Goal: Task Accomplishment & Management: Manage account settings

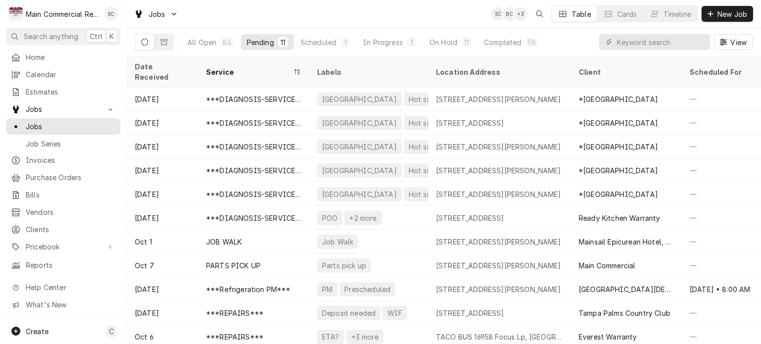
click at [347, 17] on div "Jobs SC BC + 3 Table Cards Timeline New Job" at bounding box center [444, 14] width 634 height 28
click at [511, 43] on div "Completed" at bounding box center [502, 42] width 37 height 10
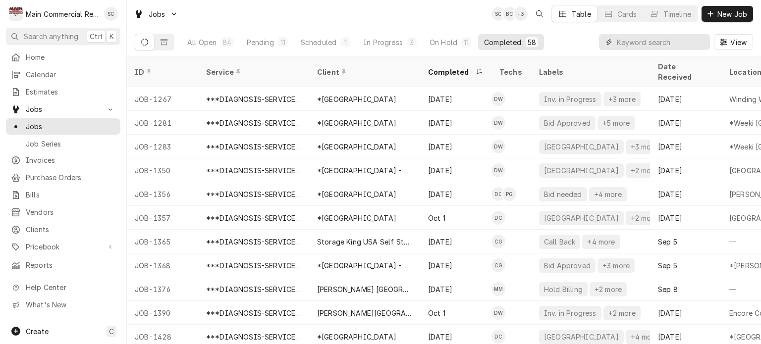
click at [660, 40] on input "Dynamic Content Wrapper" at bounding box center [660, 42] width 88 height 16
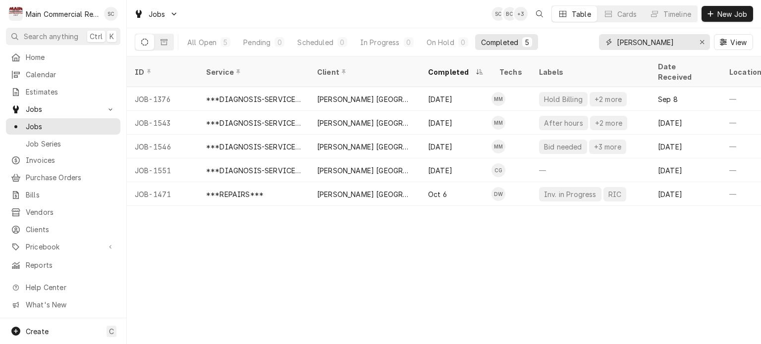
type input "[PERSON_NAME]"
click at [534, 285] on div "ID Service Client Completed Techs Labels Date Received Location Name Location A…" at bounding box center [444, 200] width 634 height 288
click at [455, 69] on div "Completed" at bounding box center [455, 71] width 67 height 27
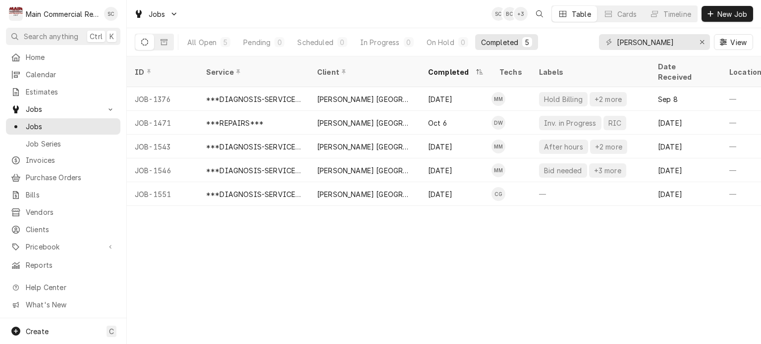
click at [455, 69] on div "Completed" at bounding box center [455, 71] width 67 height 27
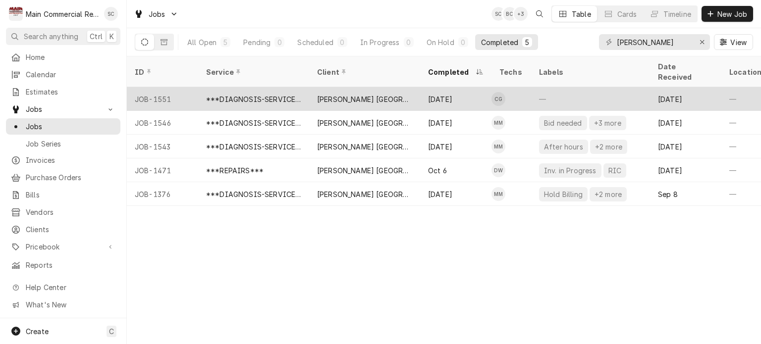
click at [456, 87] on div "[DATE]" at bounding box center [455, 99] width 71 height 24
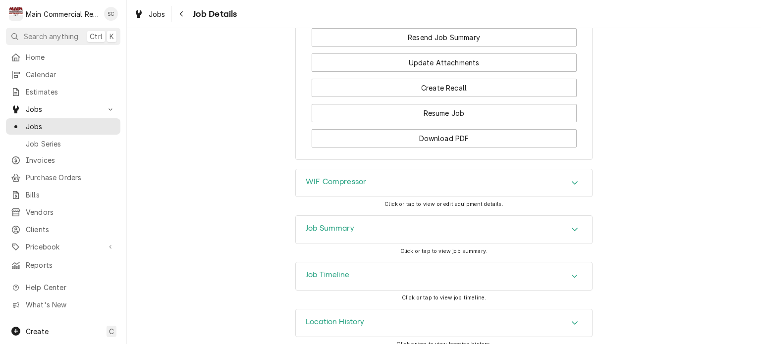
scroll to position [862, 0]
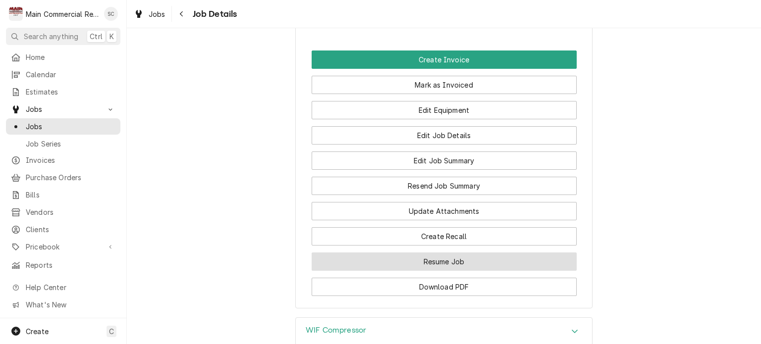
click at [454, 253] on button "Resume Job" at bounding box center [443, 262] width 265 height 18
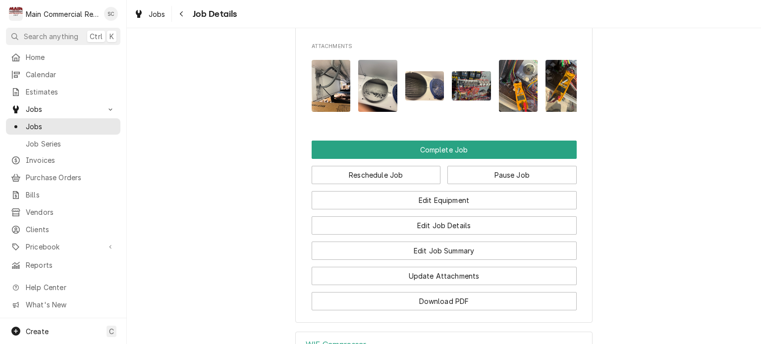
scroll to position [842, 0]
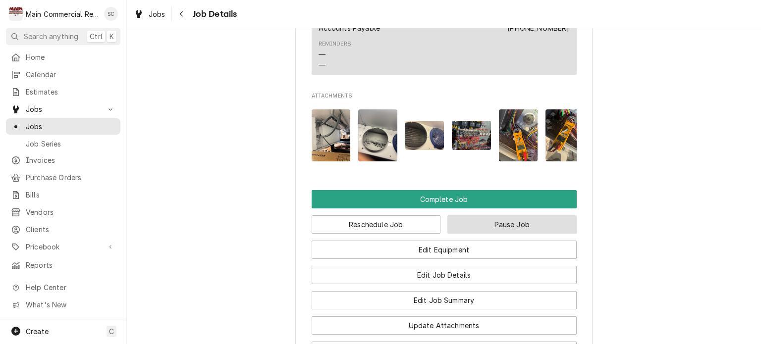
click at [531, 216] on button "Pause Job" at bounding box center [511, 224] width 129 height 18
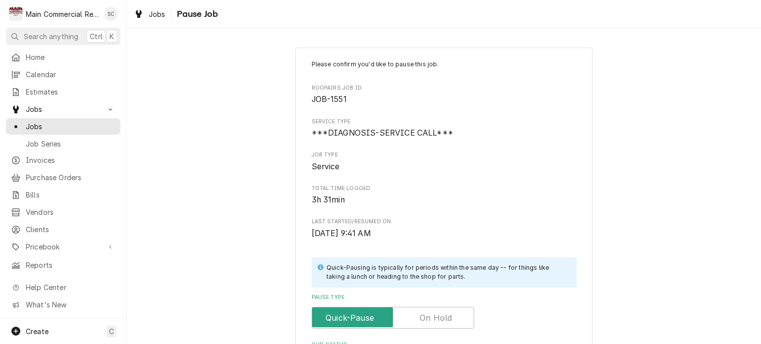
scroll to position [209, 0]
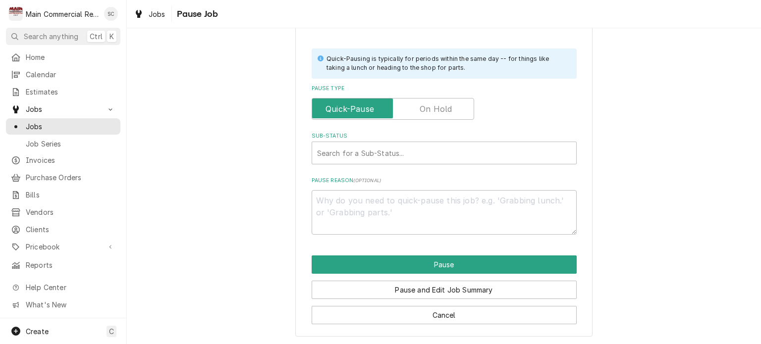
click at [434, 112] on label "Pause Type" at bounding box center [392, 109] width 162 height 22
click at [434, 112] on input "Pause Type" at bounding box center [393, 109] width 154 height 22
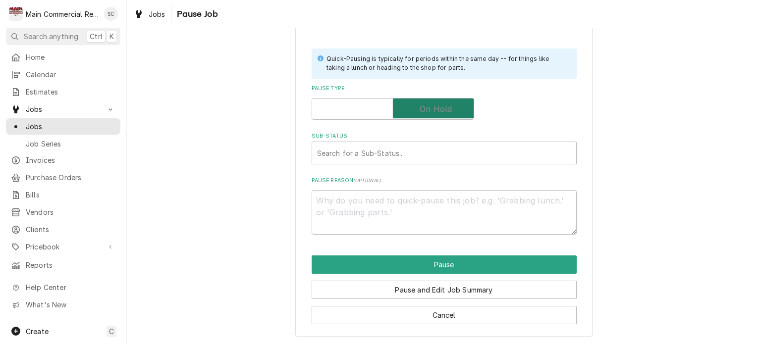
checkbox input "true"
click at [416, 158] on div "Sub-Status" at bounding box center [444, 153] width 254 height 18
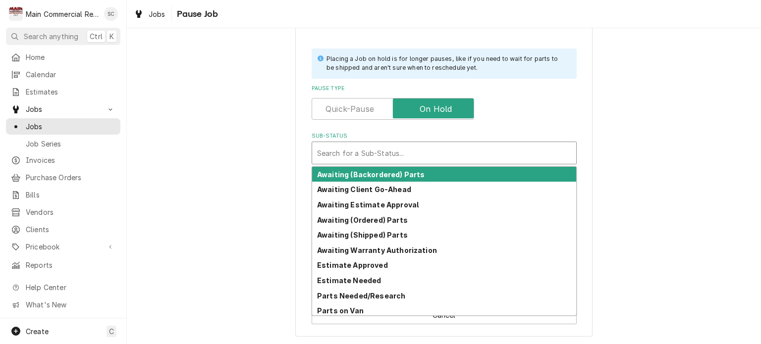
click at [416, 158] on div "Sub-Status" at bounding box center [444, 153] width 254 height 18
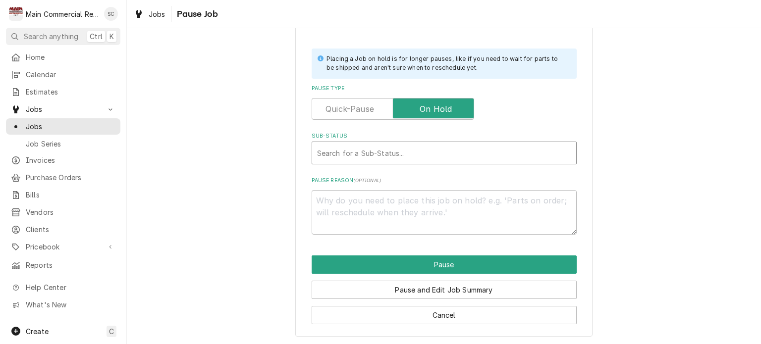
click at [415, 154] on div "Sub-Status" at bounding box center [444, 153] width 254 height 18
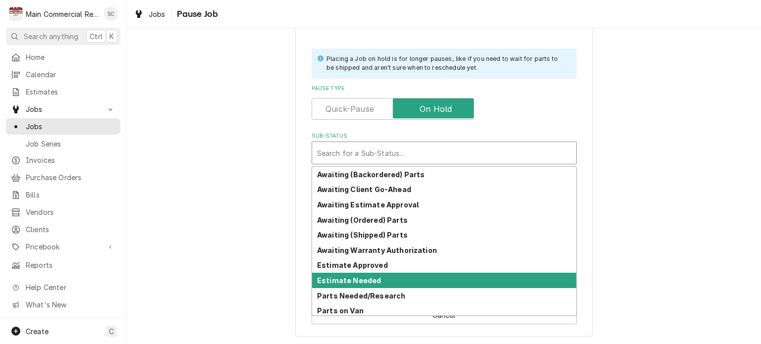
click at [364, 278] on strong "Estimate Needed" at bounding box center [349, 280] width 64 height 8
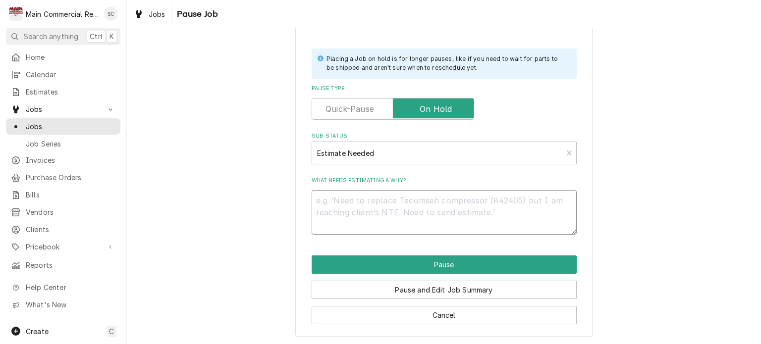
click at [355, 200] on textarea "What needs estimating & why?" at bounding box center [443, 212] width 265 height 45
type textarea "x"
type textarea "N"
type textarea "x"
type textarea "Ne"
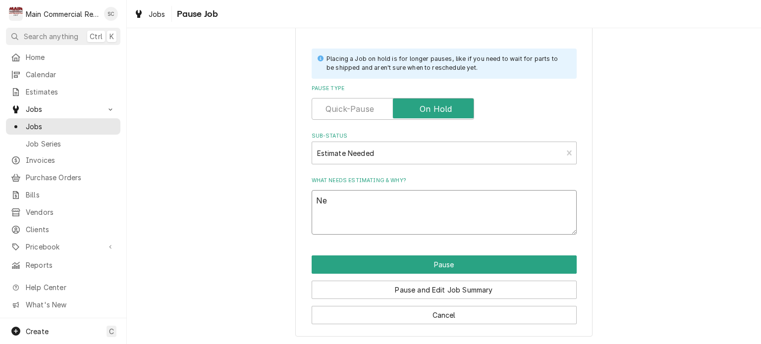
type textarea "x"
type textarea "Nee"
type textarea "x"
type textarea "Need"
type textarea "x"
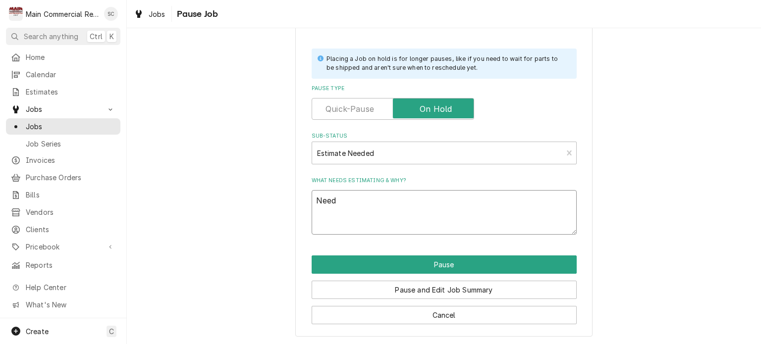
type textarea "Need"
type textarea "x"
type textarea "Need t"
type textarea "x"
type textarea "Need to"
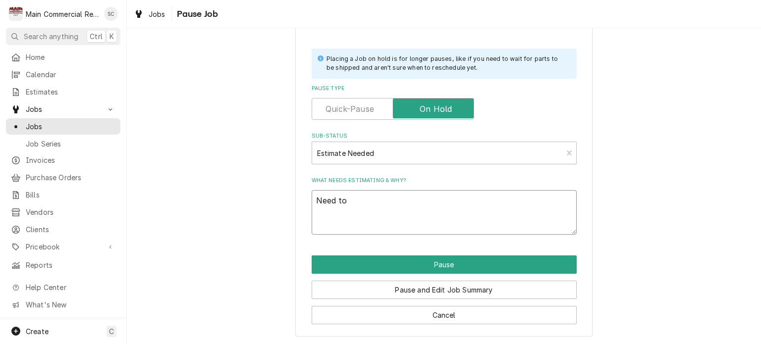
type textarea "x"
type textarea "Need to"
type textarea "x"
type textarea "Need to g"
type textarea "x"
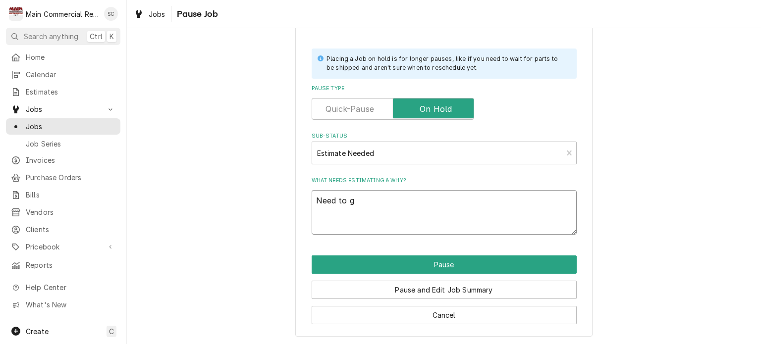
type textarea "Need to go"
type textarea "x"
type textarea "Need to go"
type textarea "x"
type textarea "Need to go b"
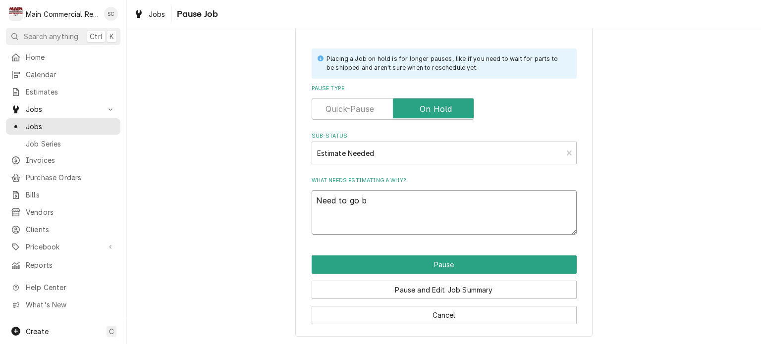
type textarea "x"
type textarea "Need to go ba"
type textarea "x"
type textarea "Need to go bac"
type textarea "x"
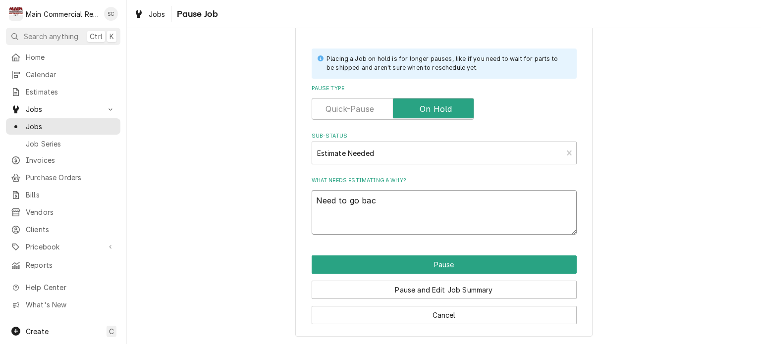
type textarea "Need to go back"
type textarea "x"
type textarea "Need to go back"
type textarea "x"
type textarea "Need to go back w"
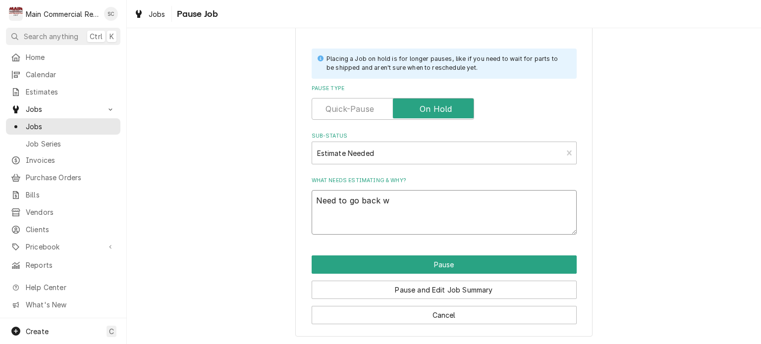
type textarea "x"
type textarea "Need to go back wi"
type textarea "x"
type textarea "Need to go back wit"
type textarea "x"
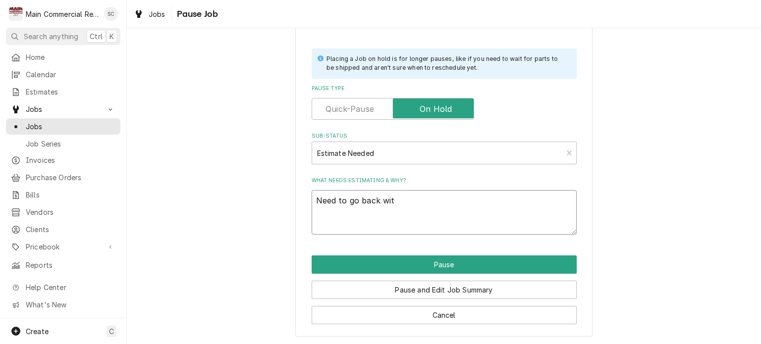
type textarea "Need to go back with"
type textarea "x"
type textarea "Need to go back with"
type textarea "x"
type textarea "Need to go back with R"
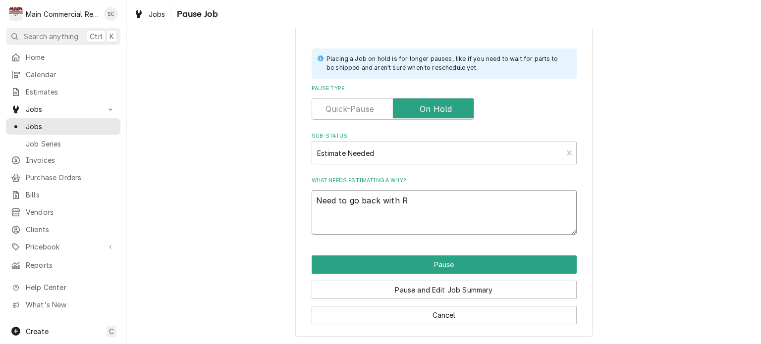
type textarea "x"
type textarea "Need to go back with Re"
type textarea "x"
type textarea "Need to go back with Reo"
type textarea "x"
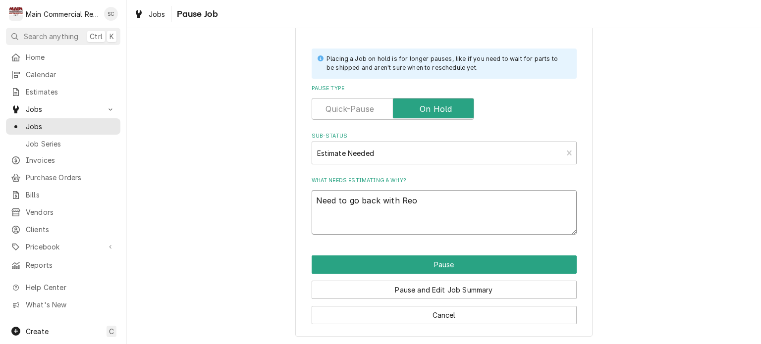
type textarea "Need to go back with Reol"
type textarea "x"
type textarea "Need to go back with Reo"
type textarea "x"
type textarea "Need to go back with Re"
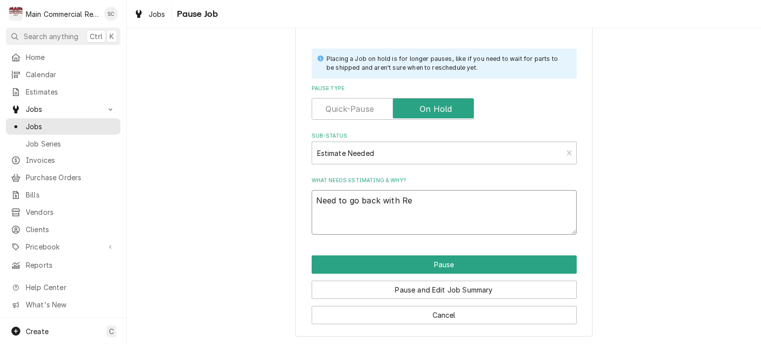
type textarea "x"
type textarea "Need to go back with Rel"
type textarea "x"
type textarea "Need to go back with Rela"
type textarea "x"
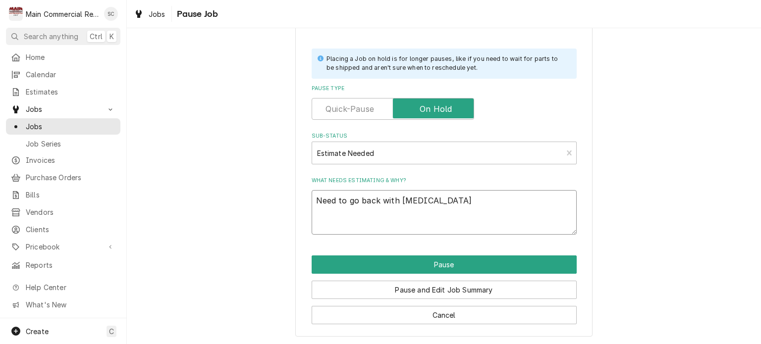
type textarea "Need to go back with Relay"
type textarea "x"
type textarea "Need to go back with Relays"
type textarea "x"
type textarea "Need to go back with Relays"
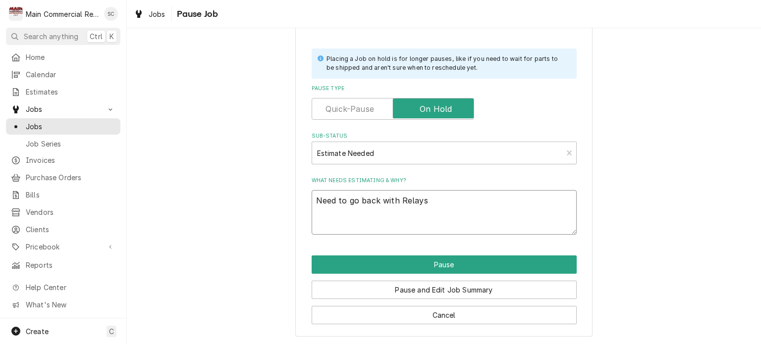
type textarea "x"
type textarea "Need to go back with Relays a"
type textarea "x"
type textarea "Need to go back with Relays an"
type textarea "x"
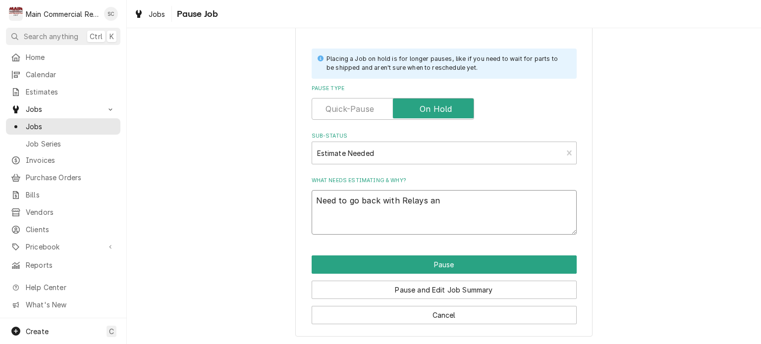
type textarea "Need to go back with Relays and"
type textarea "x"
type textarea "Need to go back with Relays and"
type textarea "x"
type textarea "Need to go back with Relays and c"
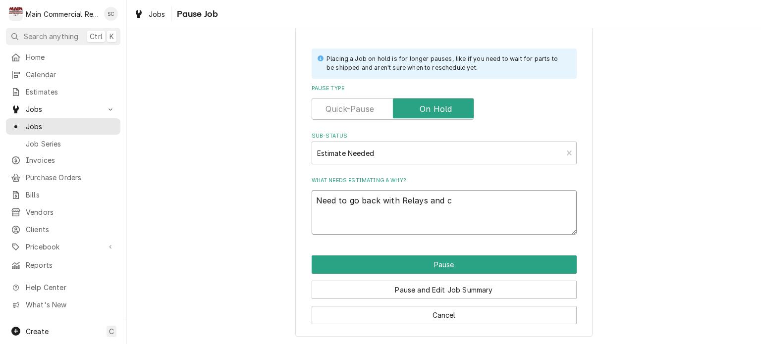
type textarea "x"
type textarea "Need to go back with Relays and ch"
type textarea "x"
type textarea "Need to go back with Relays and che"
type textarea "x"
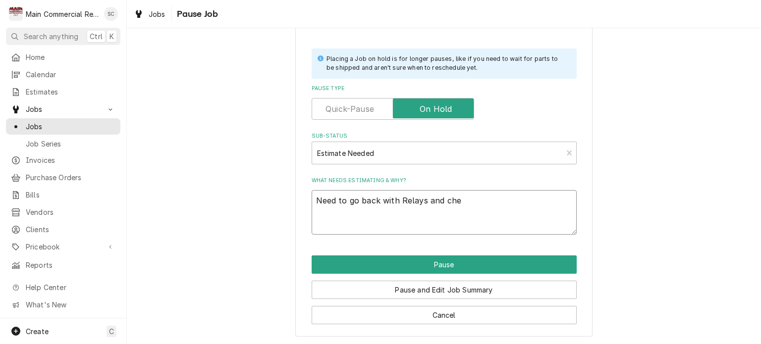
type textarea "Need to go back with Relays and chec"
type textarea "x"
type textarea "Need to go back with Relays and check"
type textarea "x"
type textarea "Need to go back with Relays and check"
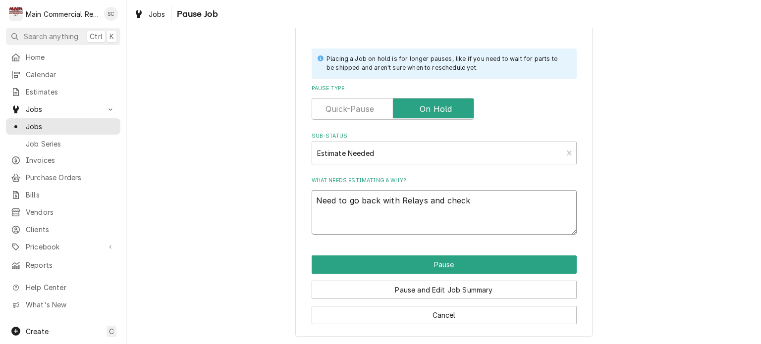
type textarea "x"
type textarea "Need to go back with Relays and check s"
type textarea "x"
type textarea "Need to go back with Relays and check sy"
type textarea "x"
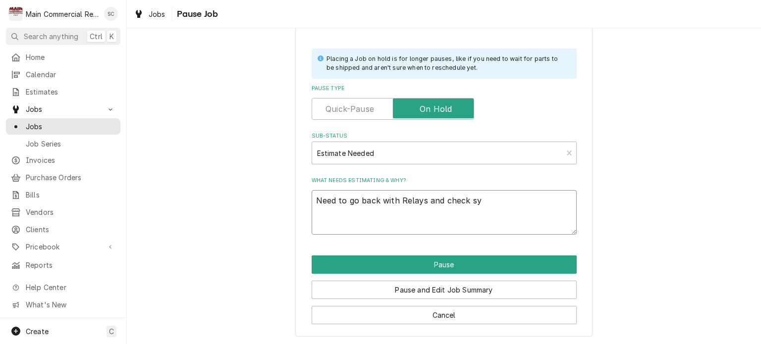
type textarea "Need to go back with Relays and check sys"
type textarea "x"
type textarea "Need to go back with Relays and check syst"
type textarea "x"
type textarea "Need to go back with Relays and check syste"
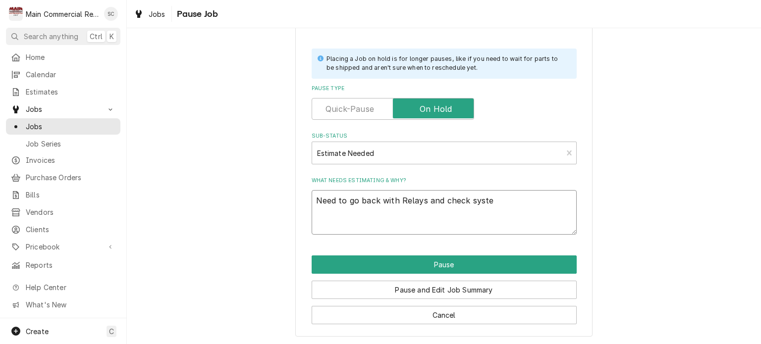
type textarea "x"
type textarea "Need to go back with Relays and check system"
type textarea "x"
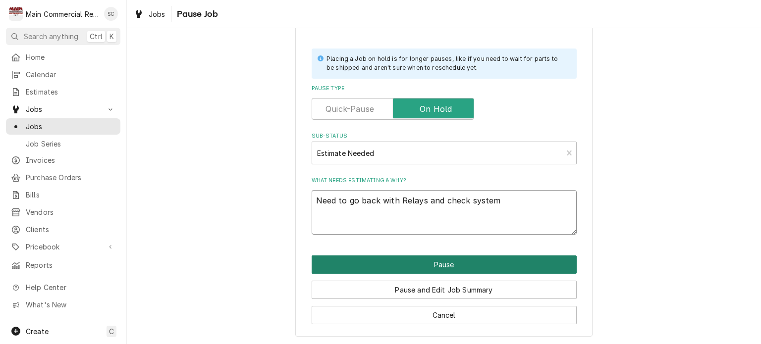
type textarea "Need to go back with Relays and check system"
click at [365, 267] on button "Pause" at bounding box center [443, 265] width 265 height 18
type textarea "x"
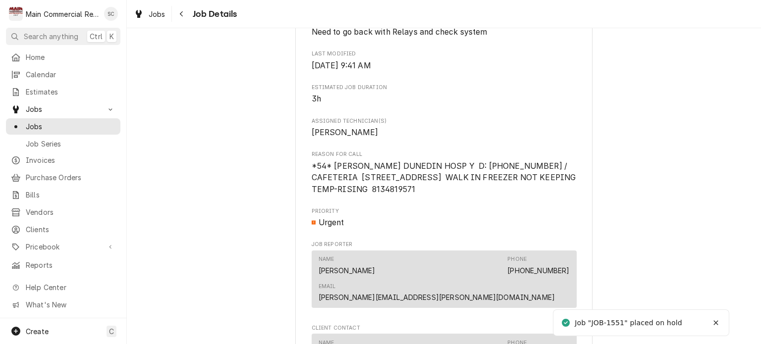
scroll to position [891, 0]
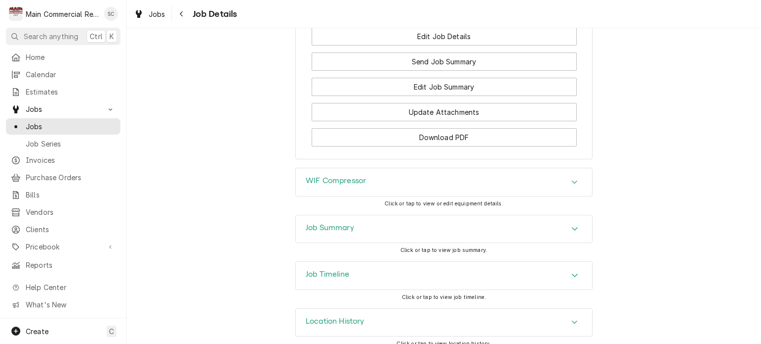
click at [723, 227] on div "Job Summary Click or tap to view job summary." at bounding box center [444, 238] width 634 height 47
click at [653, 200] on div "WIF Compressor Click or tap to view or edit equipment details." at bounding box center [444, 191] width 634 height 47
click at [701, 248] on div "Job Summary Click or tap to view job summary." at bounding box center [444, 238] width 634 height 47
click at [701, 247] on div "Job Summary Click or tap to view job summary." at bounding box center [444, 238] width 634 height 47
click at [491, 174] on div "WIF Compressor" at bounding box center [444, 182] width 296 height 28
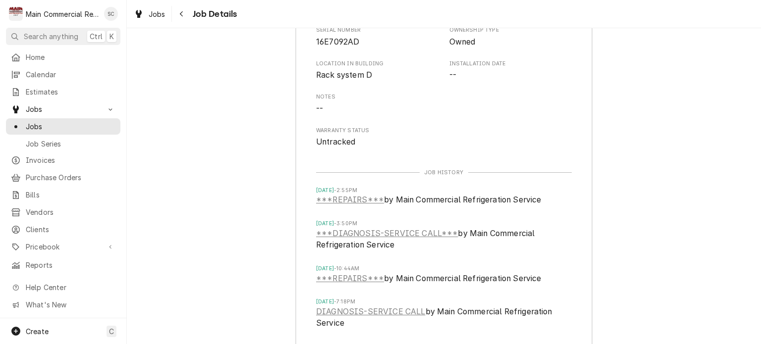
scroll to position [1233, 0]
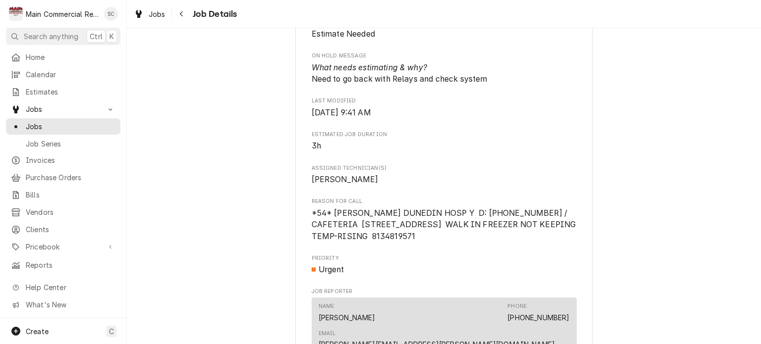
scroll to position [844, 0]
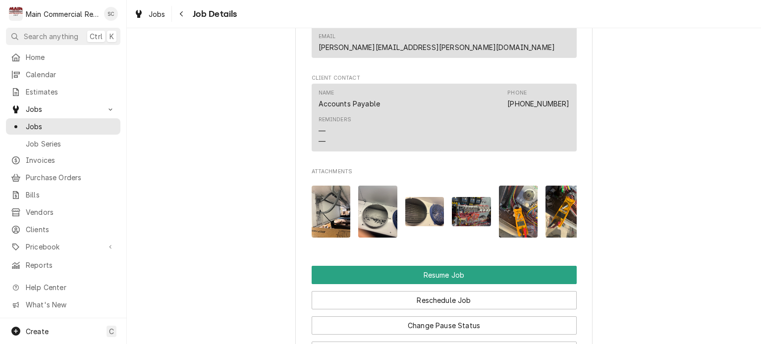
click at [475, 197] on img "Attachments" at bounding box center [471, 211] width 39 height 29
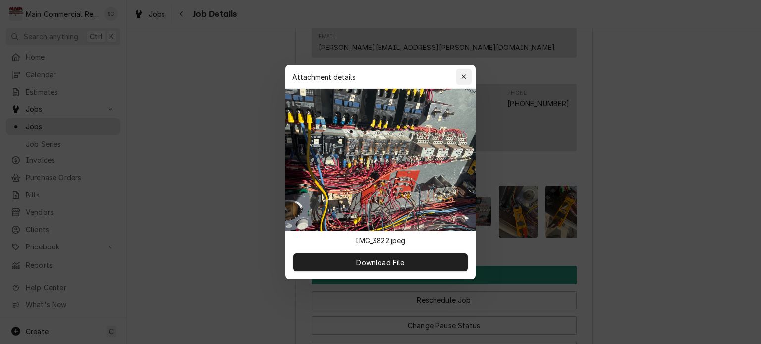
click at [462, 76] on icon "button" at bounding box center [463, 76] width 4 height 4
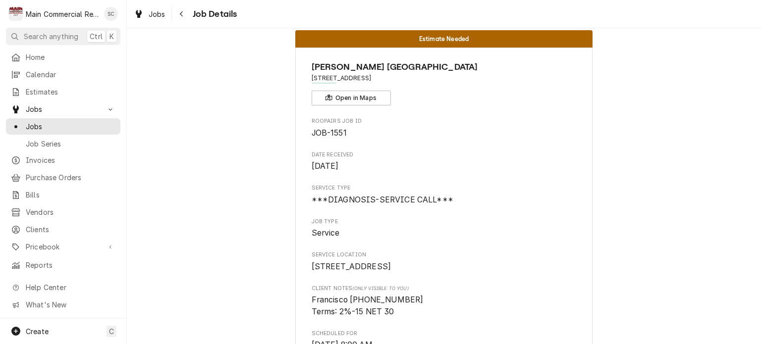
scroll to position [0, 0]
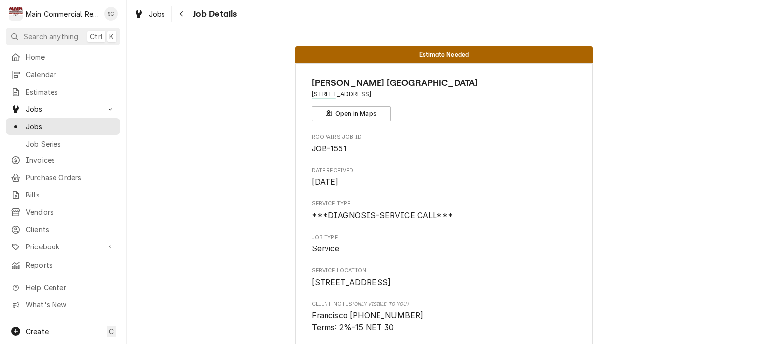
click at [164, 9] on span "Jobs" at bounding box center [157, 14] width 17 height 10
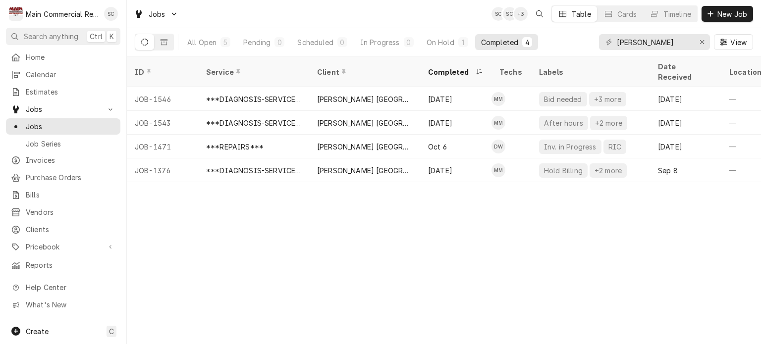
click at [524, 223] on div "ID Service Client Completed Techs Labels Date Received Location Name Location A…" at bounding box center [444, 200] width 634 height 288
click at [259, 49] on button "Pending 0" at bounding box center [263, 42] width 53 height 16
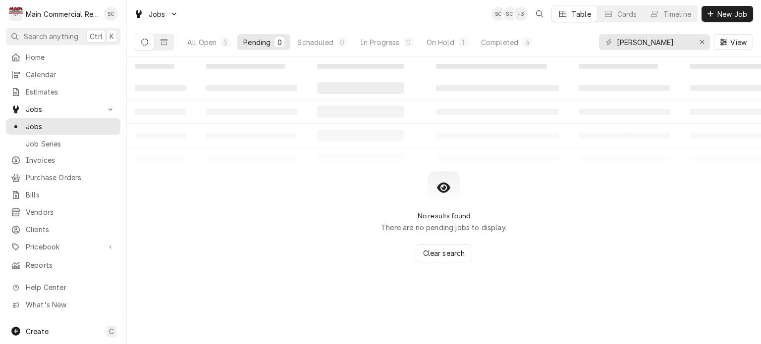
click at [601, 217] on div "No results found There are no pending jobs to display. Clear search" at bounding box center [444, 216] width 634 height 91
click at [421, 17] on div "Jobs SC SC + 3 Table Cards Timeline New Job" at bounding box center [444, 14] width 634 height 28
click at [463, 45] on div "1" at bounding box center [463, 42] width 6 height 10
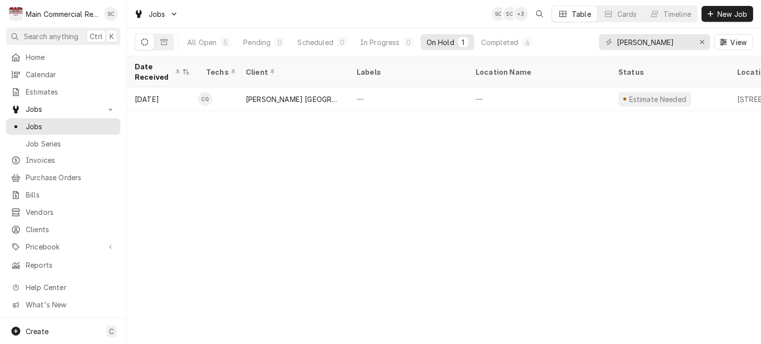
click at [505, 176] on div "Date Received Techs Client Labels Location Name Status Location Address Service…" at bounding box center [444, 200] width 634 height 288
click at [454, 148] on div "Date Received Techs Client Labels Location Name Status Location Address Service…" at bounding box center [444, 200] width 634 height 288
click at [699, 40] on icon "Erase input" at bounding box center [701, 42] width 5 height 7
